Goal: Transaction & Acquisition: Purchase product/service

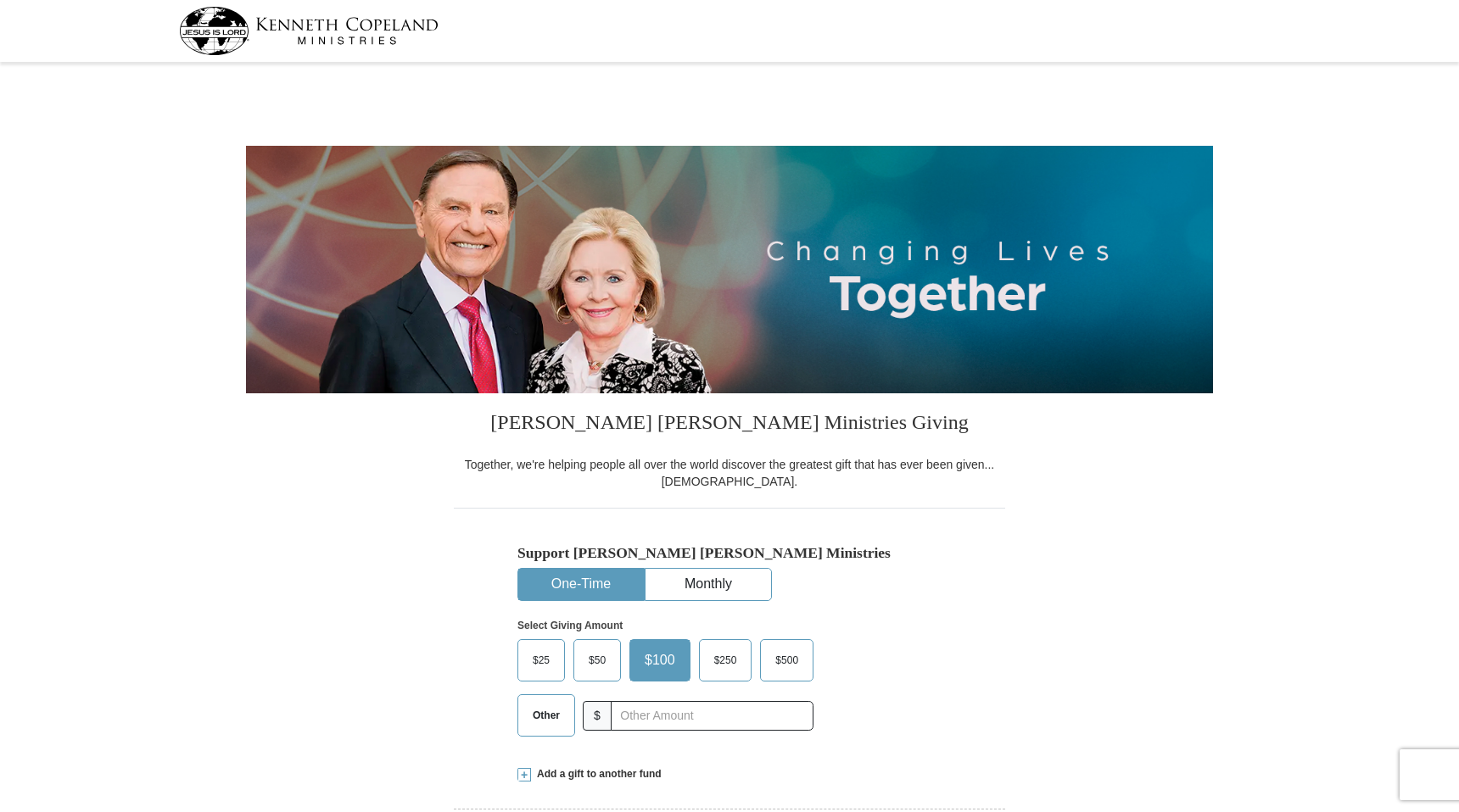
select select "AZ"
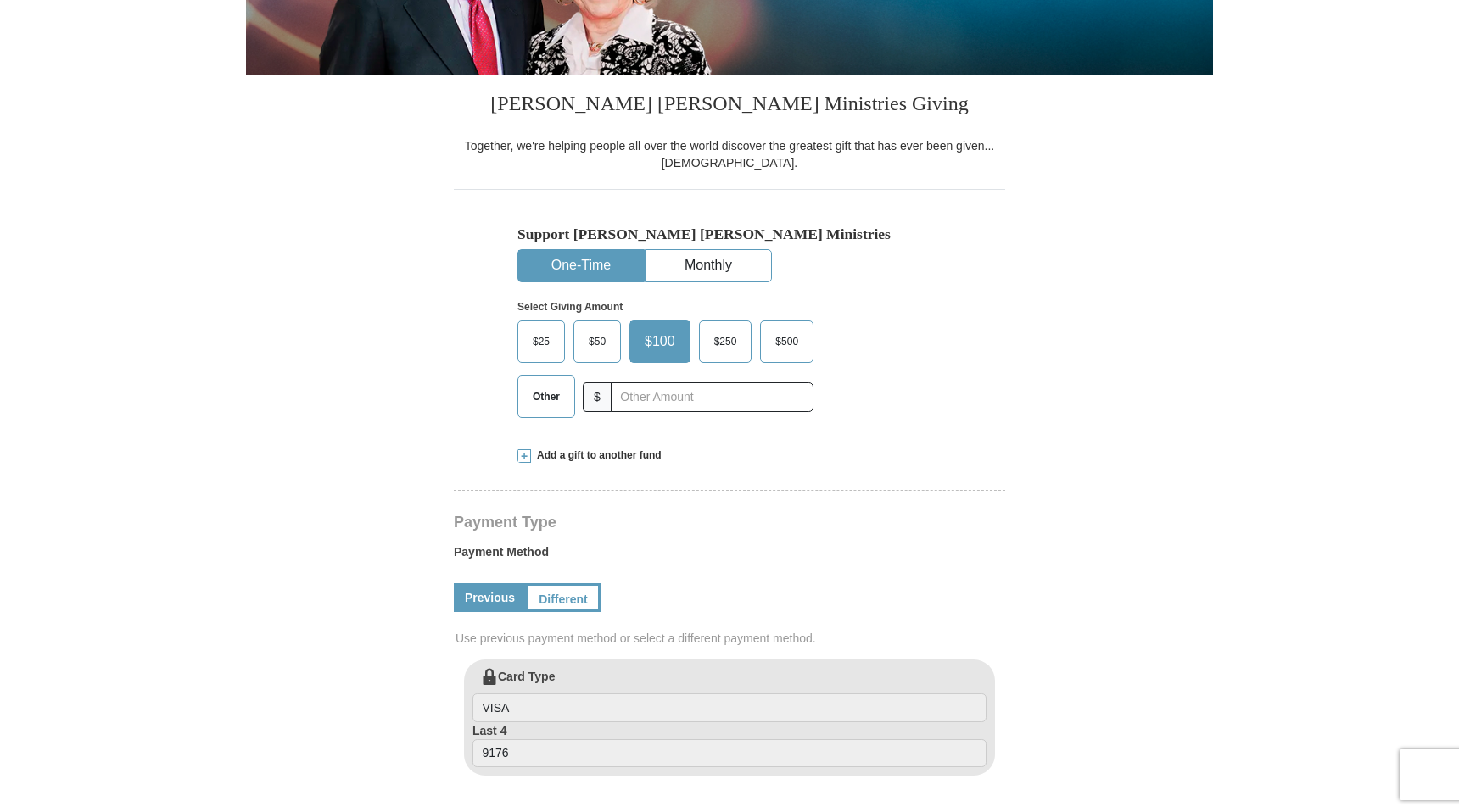
scroll to position [312, 0]
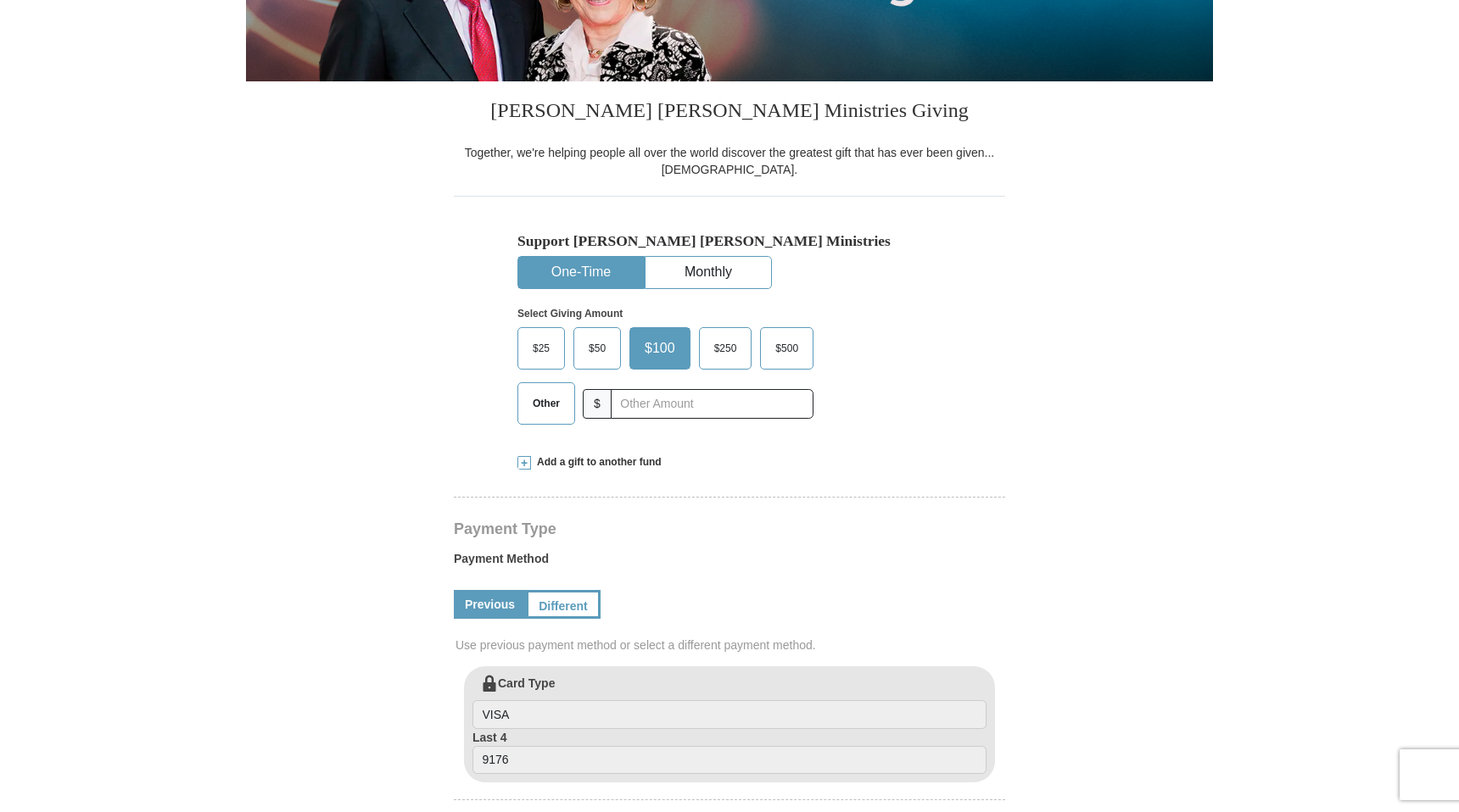
click at [586, 267] on button "One-Time" at bounding box center [581, 272] width 125 height 31
click at [657, 410] on input "text" at bounding box center [712, 403] width 189 height 29
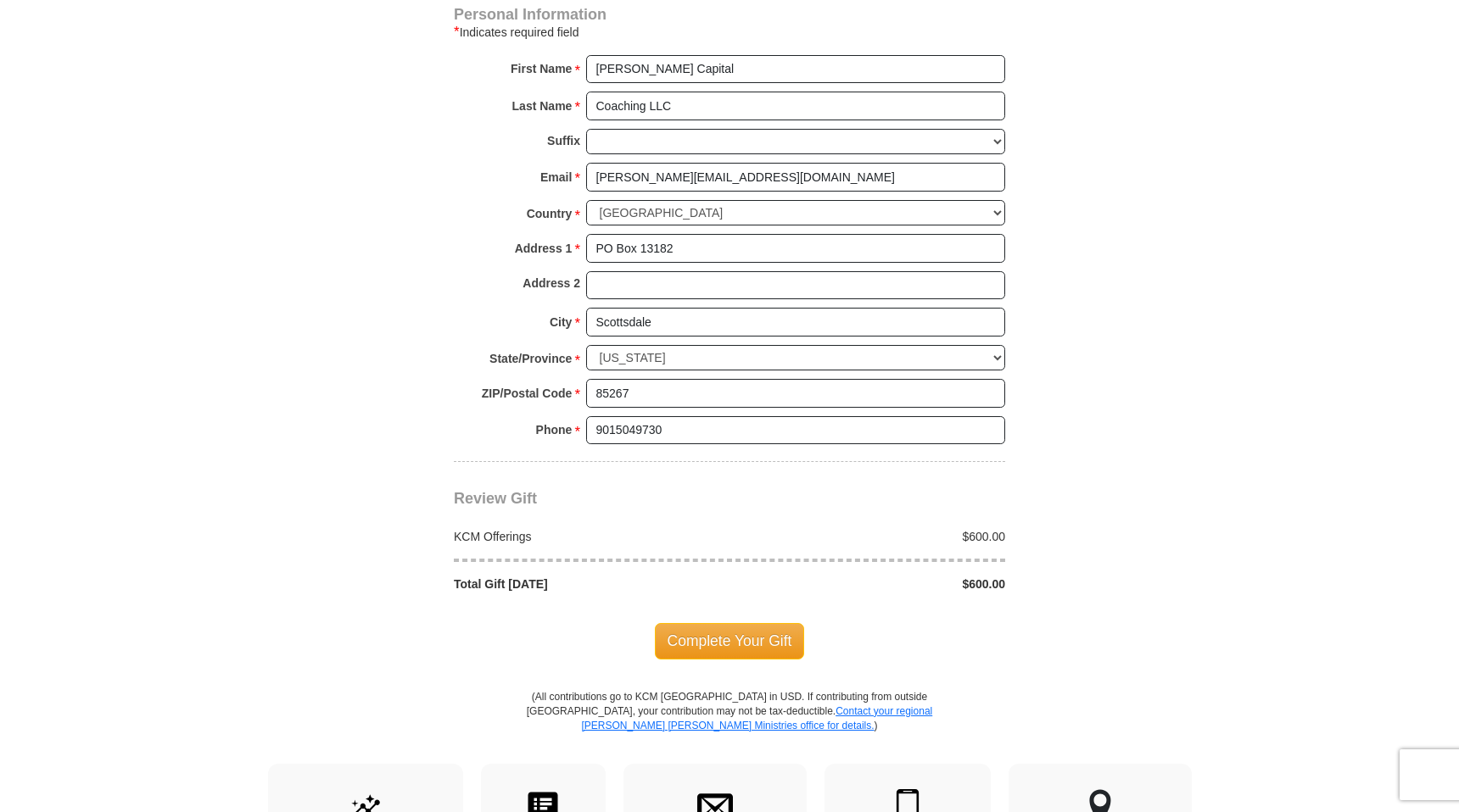
scroll to position [1132, 0]
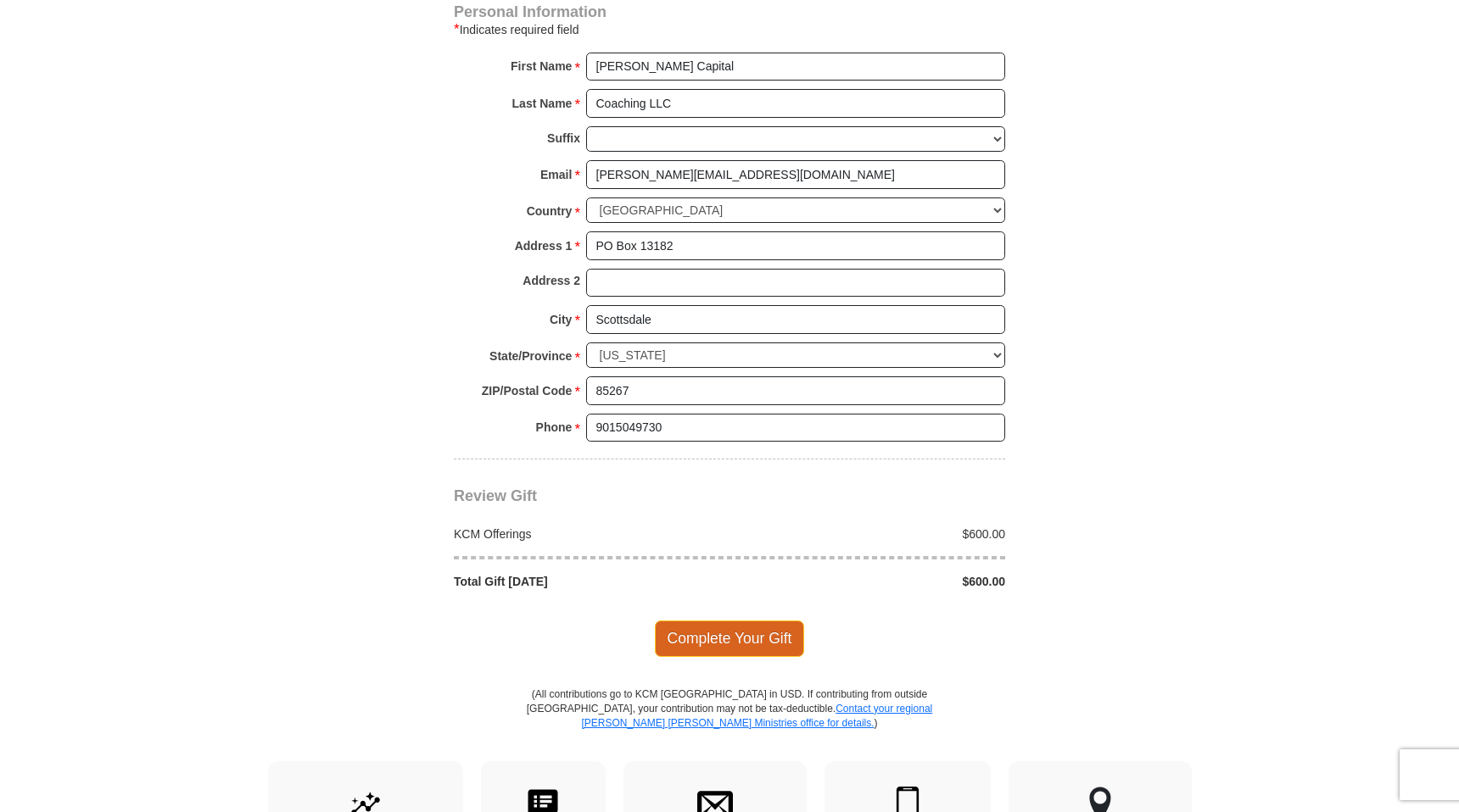
type input "600"
click at [680, 641] on span "Complete Your Gift" at bounding box center [730, 639] width 150 height 36
